Goal: Find specific page/section: Find specific page/section

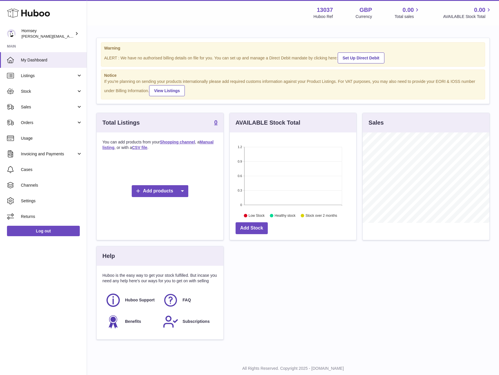
scroll to position [90, 126]
click at [75, 99] on link "Sales" at bounding box center [43, 107] width 87 height 16
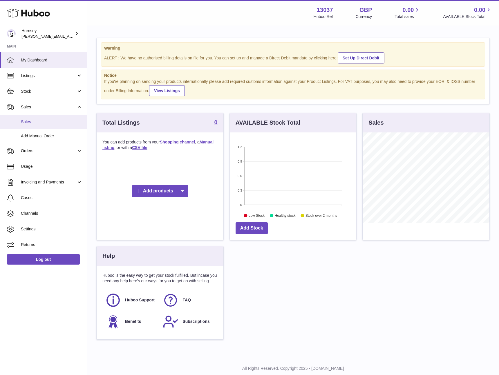
click at [45, 123] on span "Sales" at bounding box center [51, 122] width 61 height 6
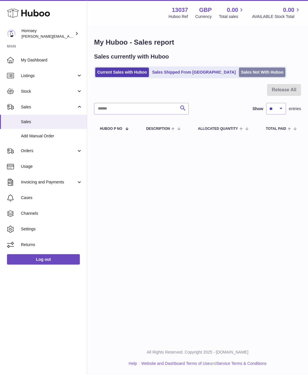
click at [247, 71] on link "Sales Not With Huboo" at bounding box center [262, 73] width 46 height 10
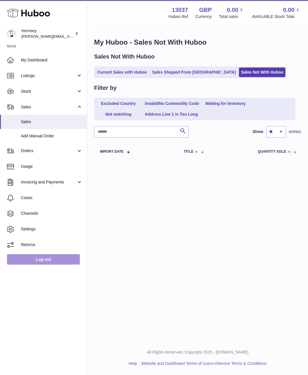
click at [32, 259] on link "Log out" at bounding box center [43, 259] width 73 height 10
